Goal: Navigation & Orientation: Find specific page/section

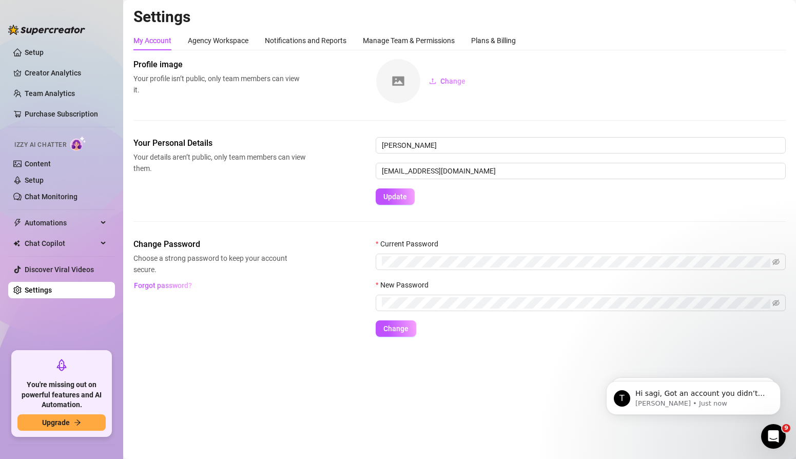
click at [53, 42] on ul "Setup Creator Analytics Team Analytics Purchase Subscription Izzy AI Chatter Co…" at bounding box center [61, 193] width 107 height 307
click at [34, 56] on link "Setup" at bounding box center [34, 52] width 19 height 8
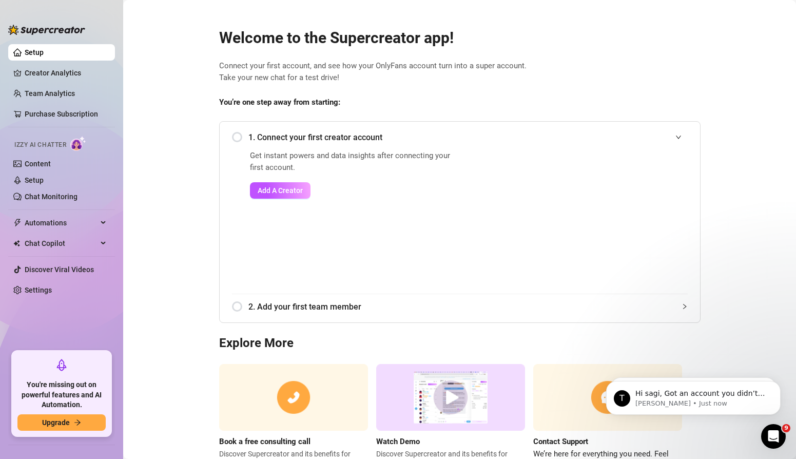
click at [54, 30] on img at bounding box center [46, 30] width 77 height 10
